Goal: Task Accomplishment & Management: Use online tool/utility

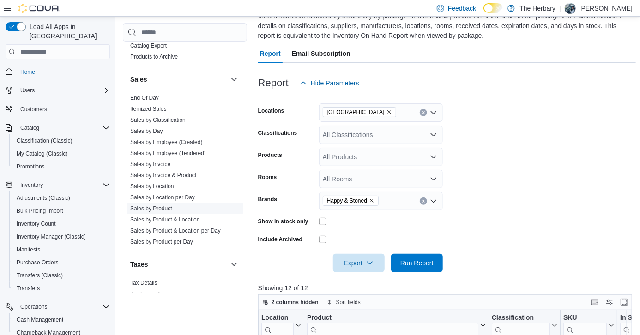
scroll to position [0, 48]
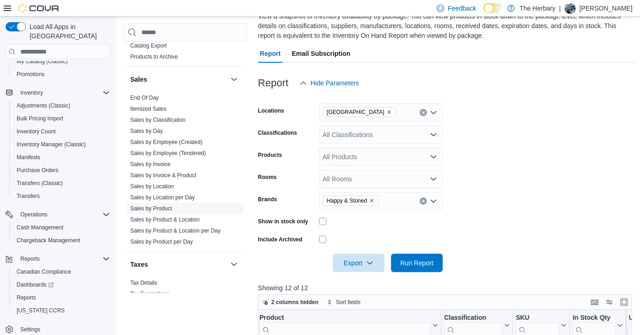
click at [164, 206] on link "Sales by Product" at bounding box center [151, 209] width 42 height 6
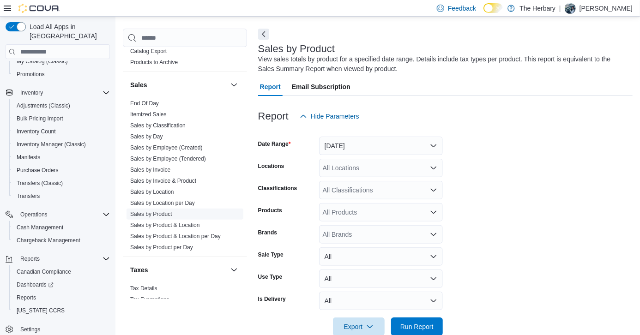
scroll to position [31, 0]
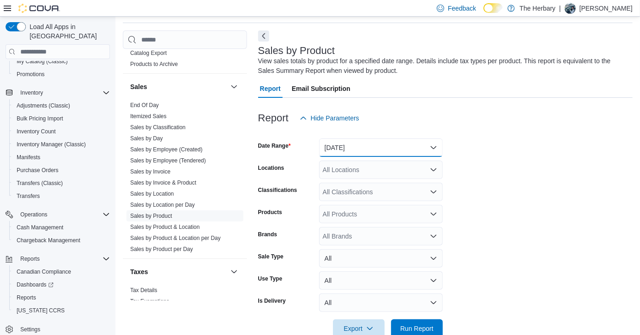
click at [401, 149] on button "[DATE]" at bounding box center [381, 148] width 124 height 18
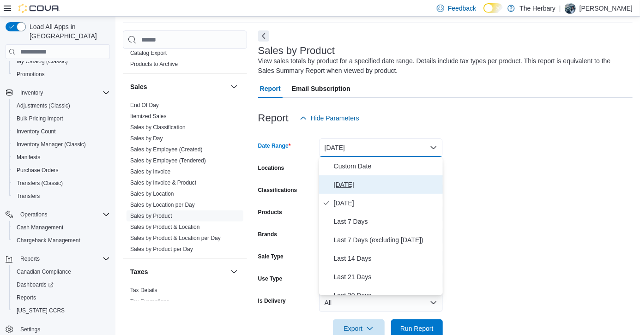
click at [360, 183] on span "[DATE]" at bounding box center [386, 184] width 105 height 11
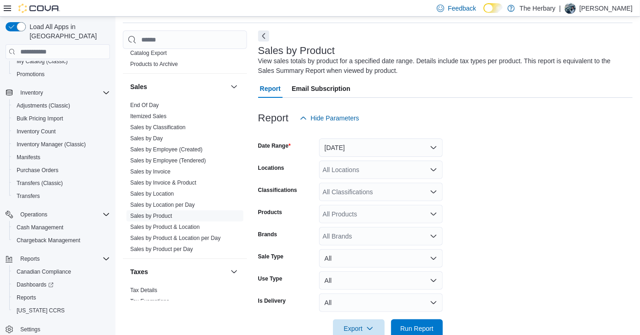
click at [496, 215] on form "Date Range [DATE] Locations All Locations Classifications All Classifications P…" at bounding box center [445, 232] width 375 height 211
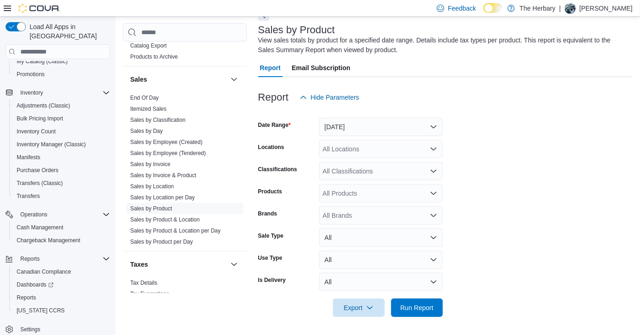
click at [387, 216] on div "All Brands" at bounding box center [381, 215] width 124 height 18
type input "****"
click at [329, 230] on span "Fuego" at bounding box center [381, 231] width 113 height 9
type input "****"
click at [329, 230] on span "Happy & Stoned" at bounding box center [372, 231] width 95 height 9
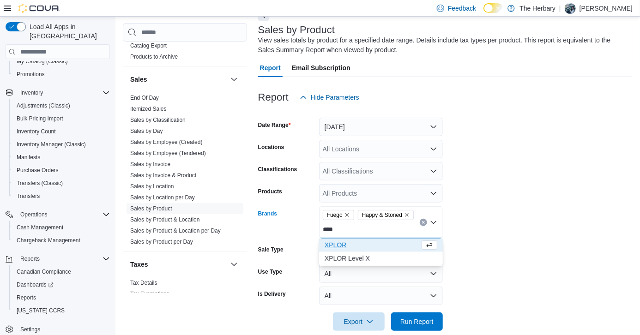
click at [330, 230] on input "****" at bounding box center [329, 229] width 13 height 11
type input "****"
click at [340, 248] on span "XPLOR" at bounding box center [381, 245] width 113 height 9
type input "****"
click at [340, 248] on span "XPLOR Level X" at bounding box center [372, 245] width 95 height 9
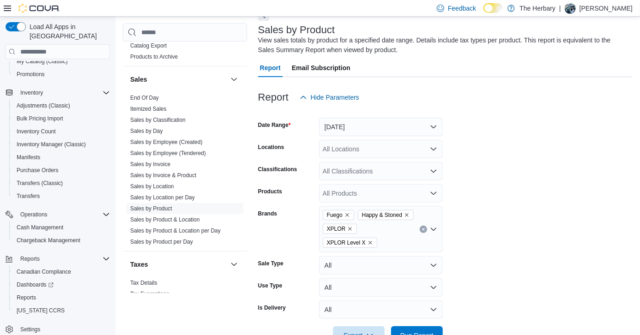
click at [567, 227] on form "Date Range [DATE] Locations All Locations Classifications All Classifications P…" at bounding box center [445, 226] width 375 height 238
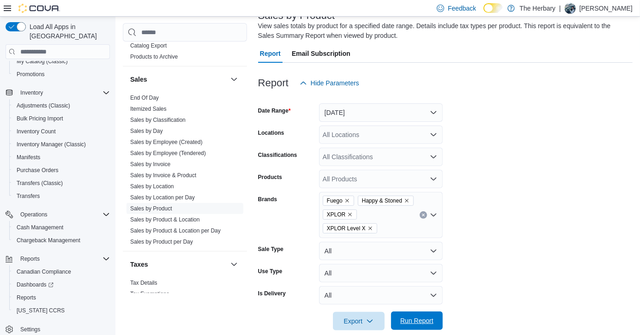
click at [429, 314] on span "Run Report" at bounding box center [417, 321] width 41 height 18
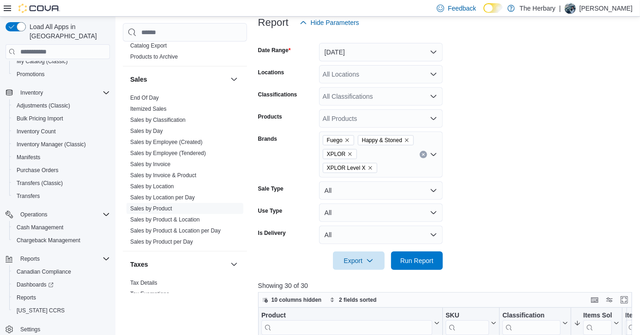
scroll to position [126, 0]
click at [401, 79] on div "All Locations" at bounding box center [381, 75] width 124 height 18
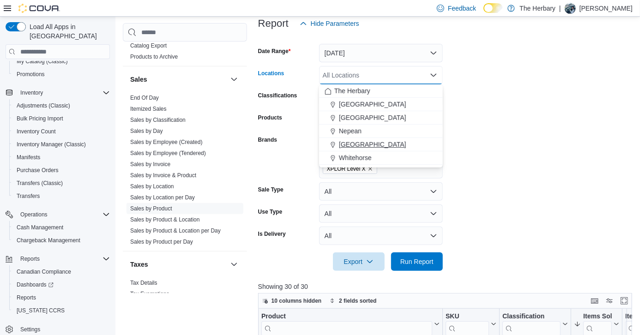
click at [353, 144] on span "[GEOGRAPHIC_DATA]" at bounding box center [372, 144] width 67 height 9
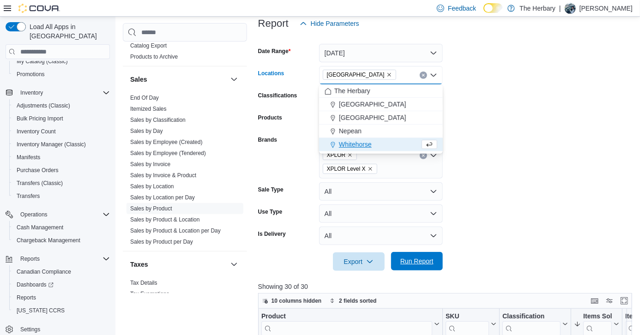
click at [435, 254] on span "Run Report" at bounding box center [417, 261] width 41 height 18
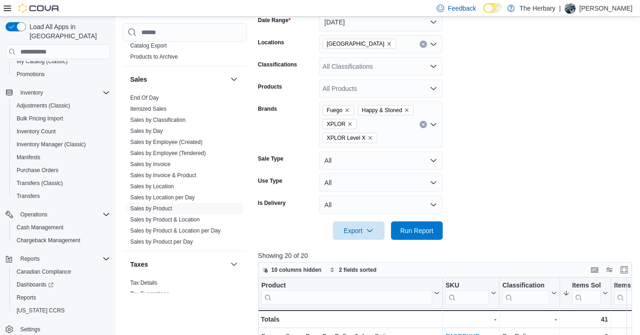
scroll to position [157, 0]
click at [426, 48] on div "[GEOGRAPHIC_DATA]" at bounding box center [381, 44] width 124 height 18
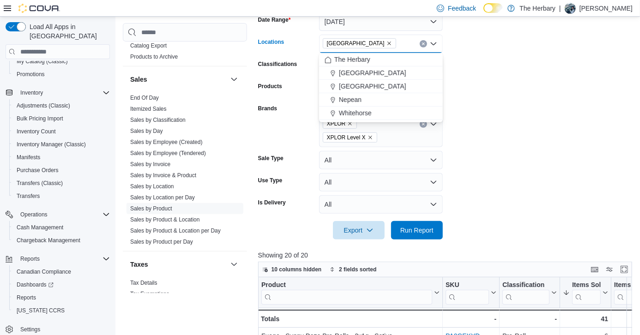
click at [423, 44] on icon "Clear input" at bounding box center [424, 44] width 4 height 4
click at [357, 99] on span "Nepean" at bounding box center [350, 99] width 23 height 9
click at [417, 225] on span "Run Report" at bounding box center [416, 229] width 33 height 9
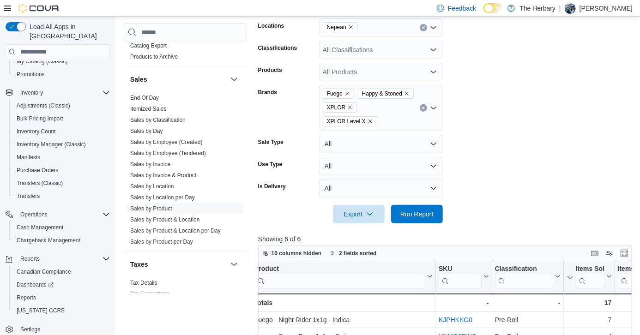
scroll to position [166, 0]
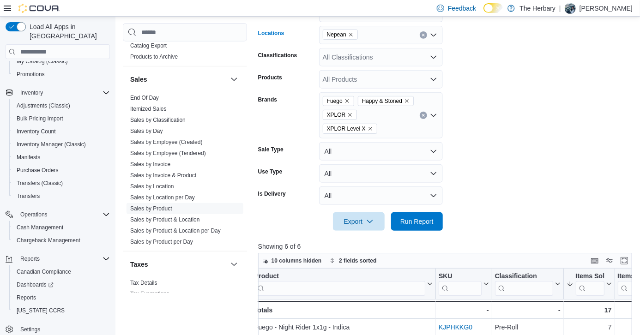
click at [423, 36] on icon "Clear input" at bounding box center [424, 35] width 4 height 4
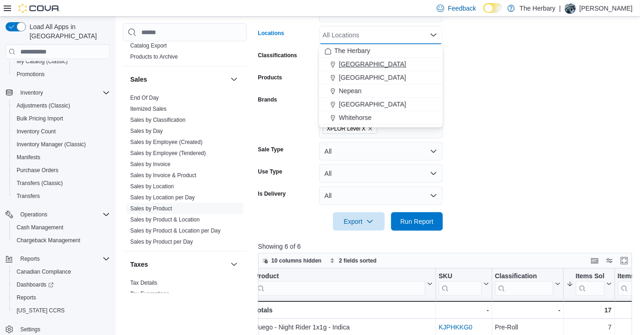
click at [357, 66] on span "[GEOGRAPHIC_DATA]" at bounding box center [372, 64] width 67 height 9
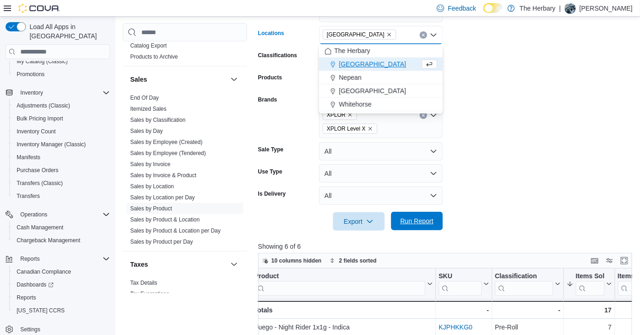
click at [417, 217] on span "Run Report" at bounding box center [416, 221] width 33 height 9
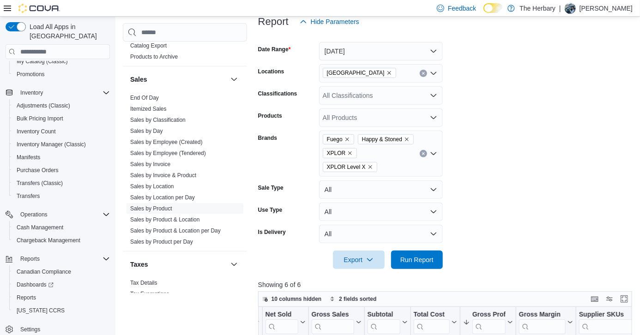
scroll to position [127, 0]
click at [422, 73] on icon "Clear input" at bounding box center [424, 74] width 4 height 4
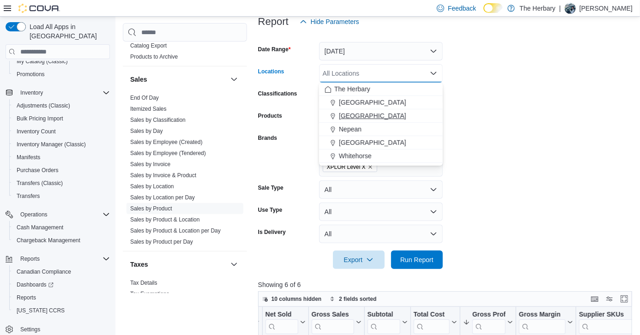
click at [357, 110] on button "[GEOGRAPHIC_DATA]" at bounding box center [381, 115] width 124 height 13
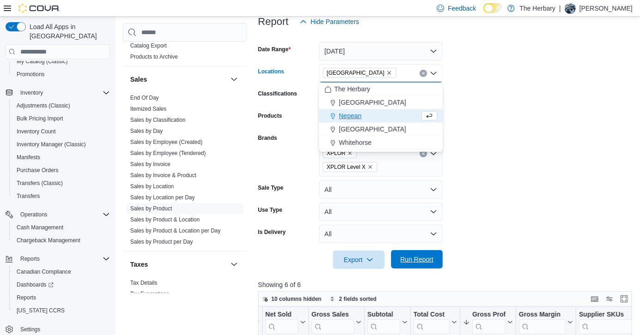
click at [422, 255] on span "Run Report" at bounding box center [416, 259] width 33 height 9
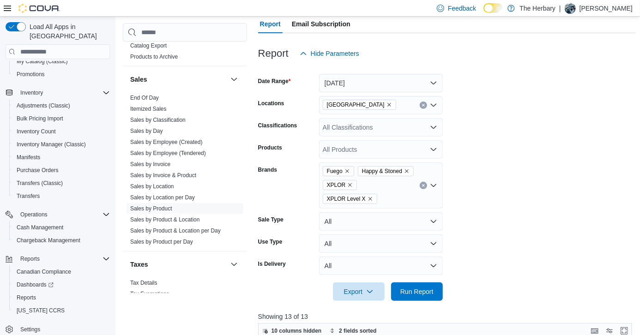
scroll to position [95, 0]
click at [421, 104] on button "Clear input" at bounding box center [423, 105] width 7 height 7
click at [375, 79] on button "[DATE]" at bounding box center [381, 83] width 124 height 18
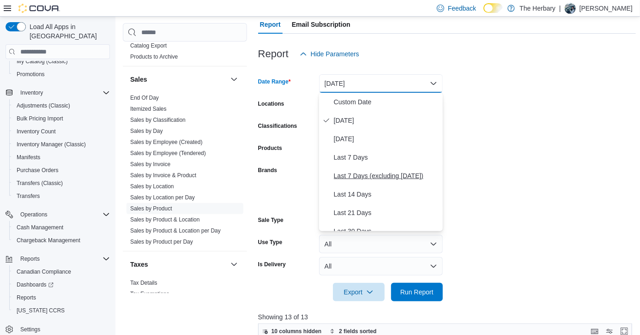
scroll to position [139, 0]
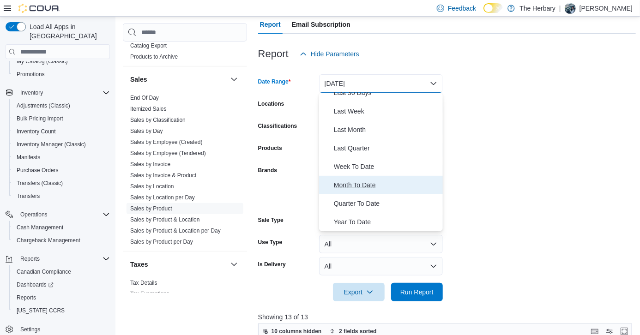
click at [365, 191] on button "Month To Date" at bounding box center [381, 185] width 124 height 18
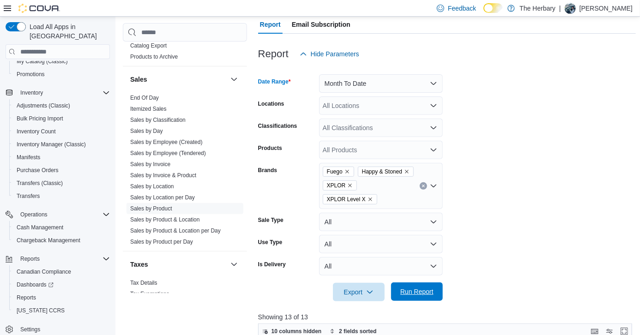
click at [419, 287] on span "Run Report" at bounding box center [416, 291] width 33 height 9
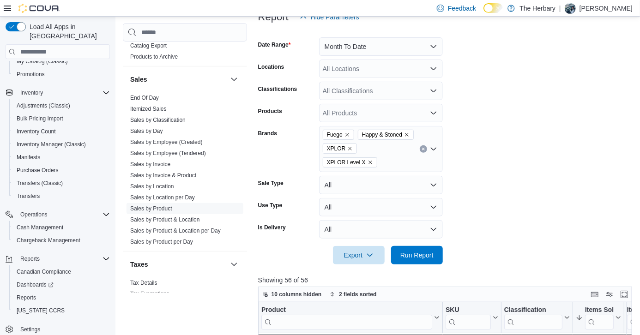
scroll to position [123, 0]
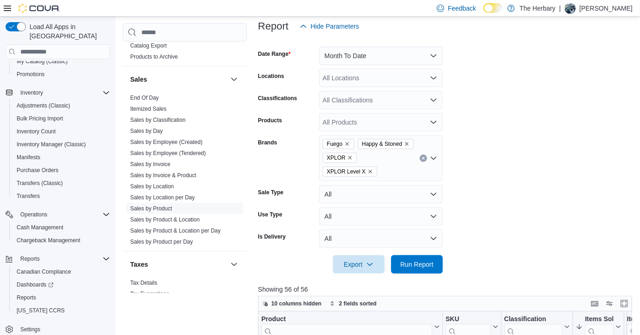
click at [405, 73] on div "All Locations" at bounding box center [381, 78] width 124 height 18
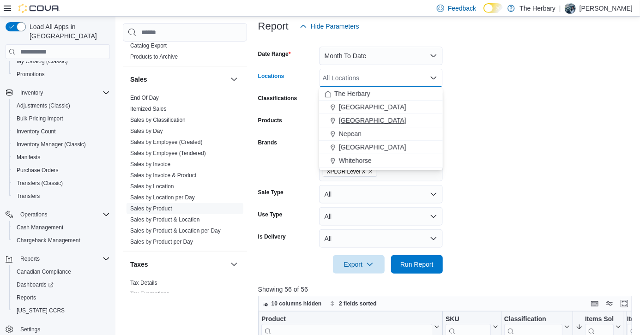
click at [353, 121] on span "[GEOGRAPHIC_DATA]" at bounding box center [372, 120] width 67 height 9
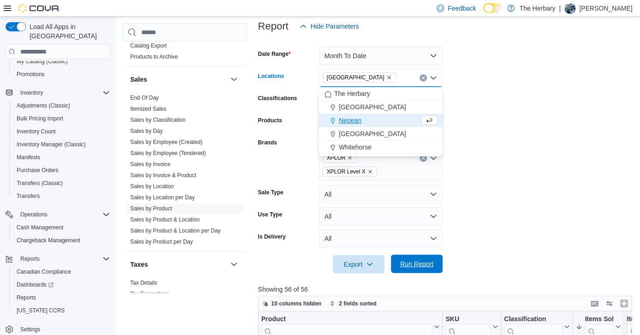
click at [412, 260] on span "Run Report" at bounding box center [416, 264] width 33 height 9
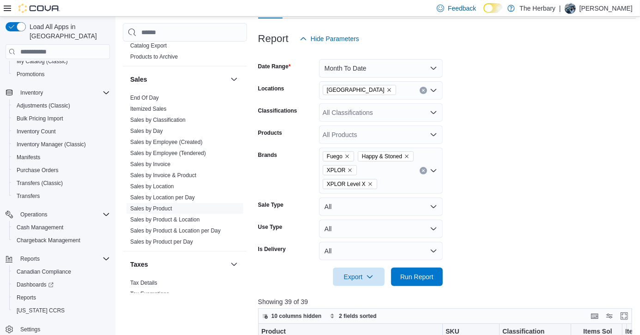
scroll to position [111, 0]
click at [425, 91] on icon "Clear input" at bounding box center [424, 90] width 4 height 4
click at [498, 107] on form "Date Range Month To Date Locations All Locations Classifications All Classifica…" at bounding box center [447, 167] width 378 height 238
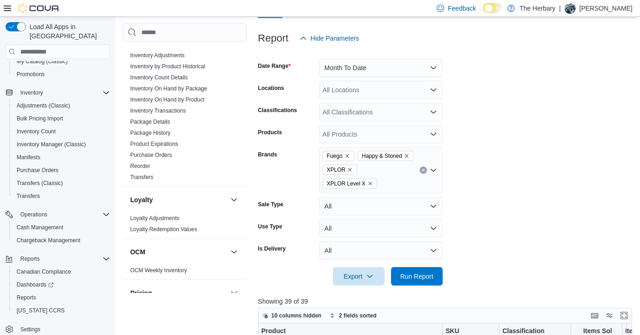
scroll to position [338, 0]
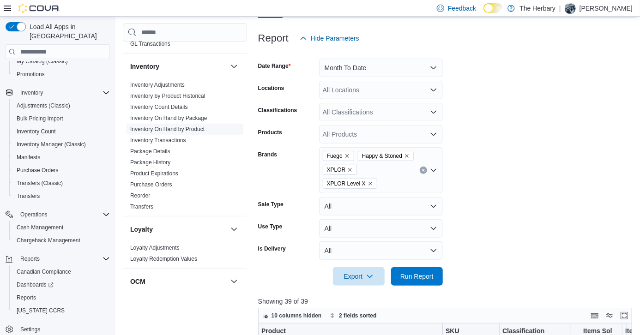
click at [191, 126] on link "Inventory On Hand by Product" at bounding box center [167, 129] width 74 height 6
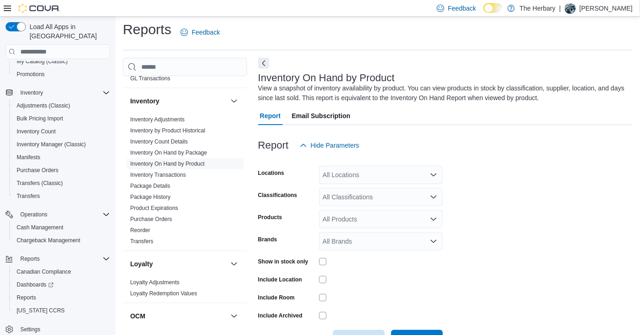
scroll to position [31, 0]
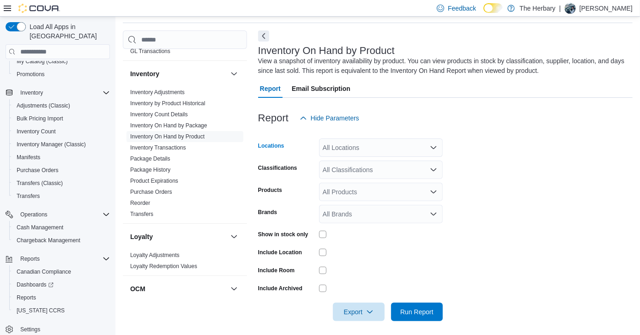
click at [410, 142] on div "All Locations" at bounding box center [381, 148] width 124 height 18
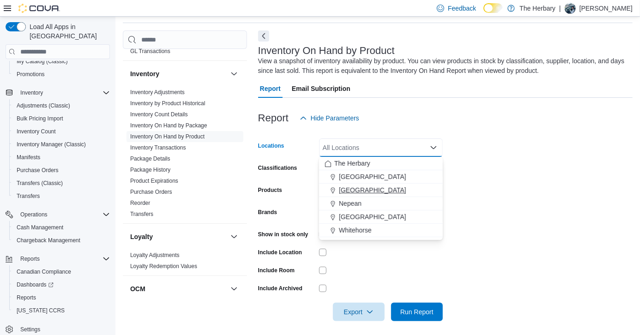
click at [353, 193] on span "[GEOGRAPHIC_DATA]" at bounding box center [372, 190] width 67 height 9
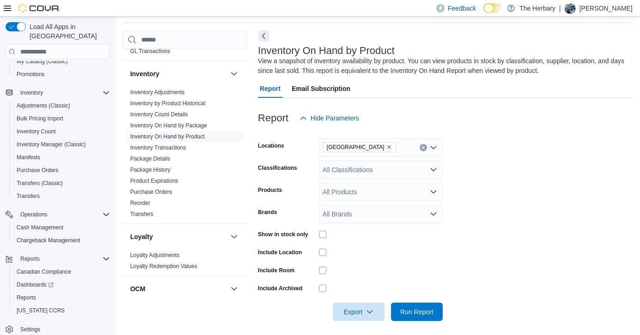
click at [493, 175] on form "Locations [GEOGRAPHIC_DATA] Classifications All Classifications Products All Pr…" at bounding box center [445, 224] width 375 height 194
click at [419, 319] on span "Run Report" at bounding box center [417, 311] width 41 height 18
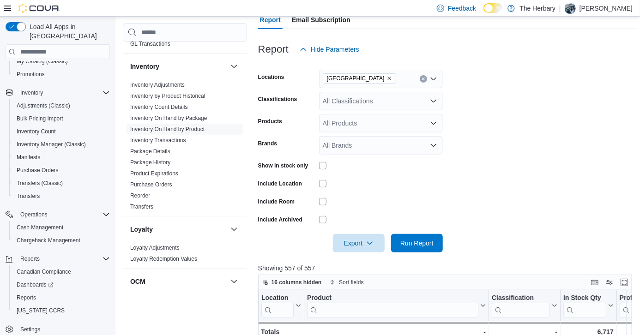
scroll to position [92, 0]
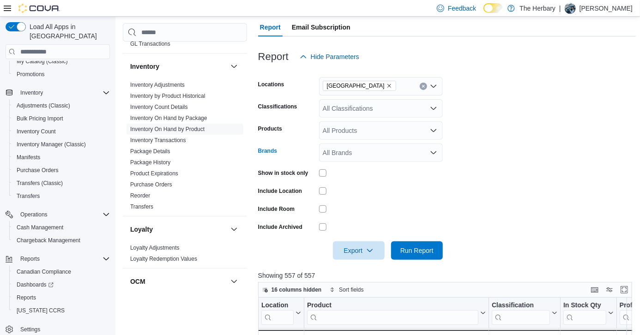
click at [357, 153] on div "All Brands" at bounding box center [381, 153] width 124 height 18
type input "***"
click at [342, 173] on span "XPLOR" at bounding box center [381, 168] width 113 height 9
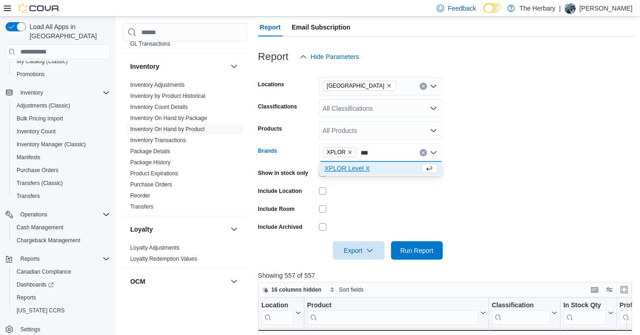
type input "***"
click at [342, 173] on span "XPLOR Level X" at bounding box center [372, 168] width 95 height 9
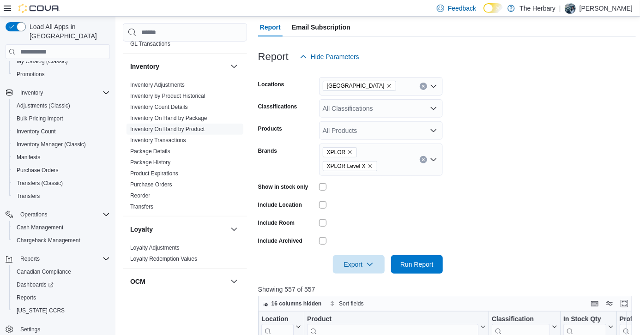
click at [524, 242] on form "Locations [GEOGRAPHIC_DATA] Classifications All Classifications Products All Pr…" at bounding box center [447, 170] width 378 height 208
click at [433, 260] on span "Run Report" at bounding box center [416, 264] width 33 height 9
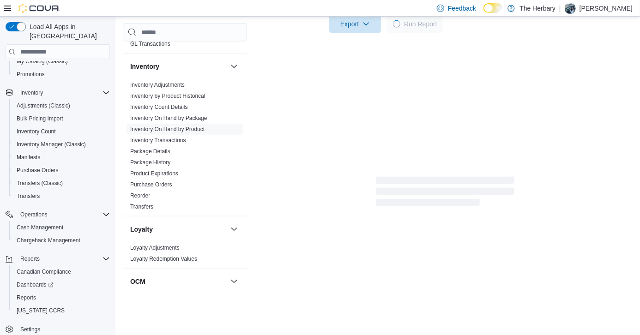
scroll to position [315, 0]
